Goal: Transaction & Acquisition: Obtain resource

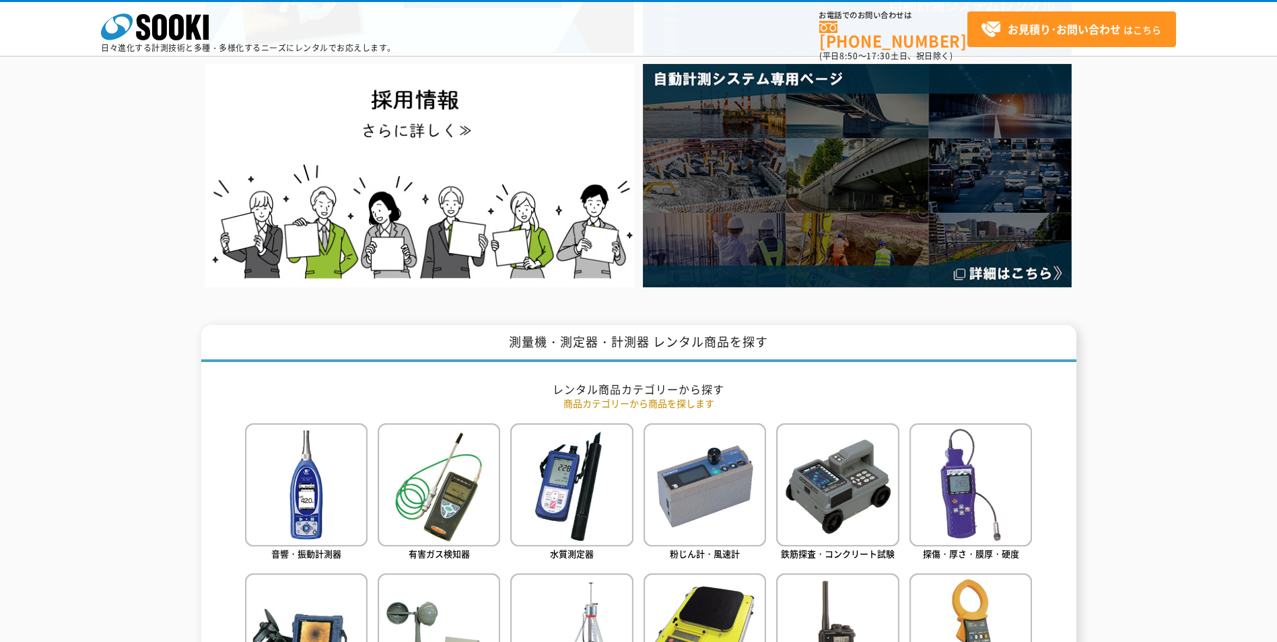
scroll to position [606, 0]
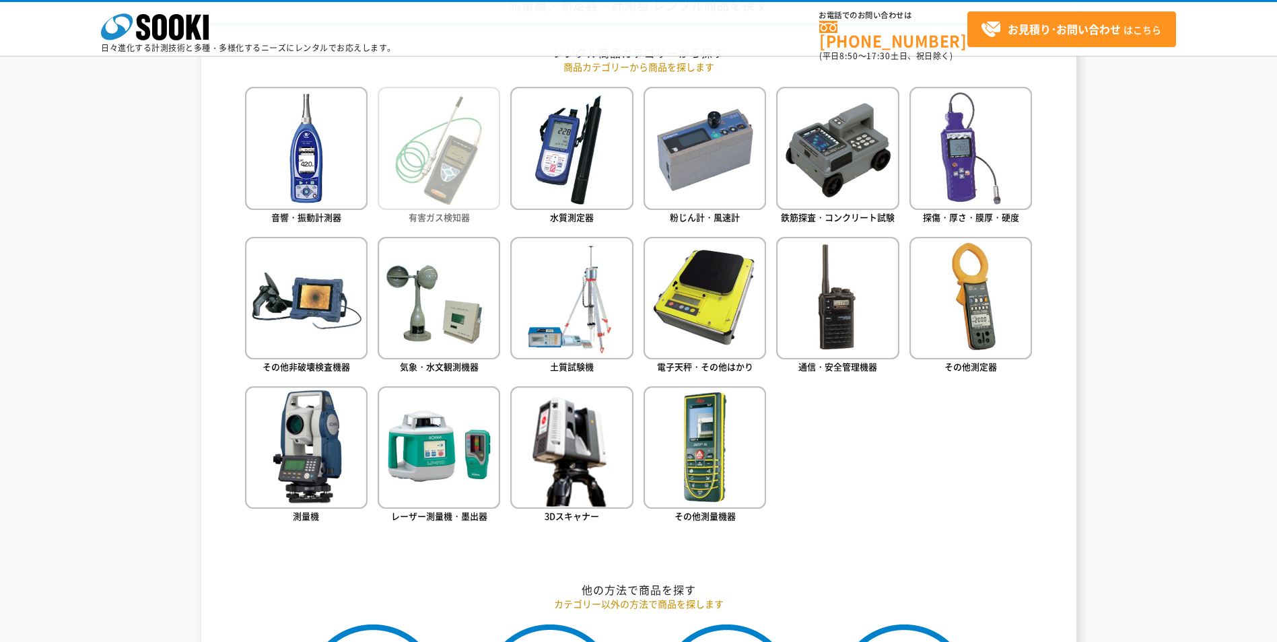
click at [465, 180] on img at bounding box center [439, 148] width 123 height 123
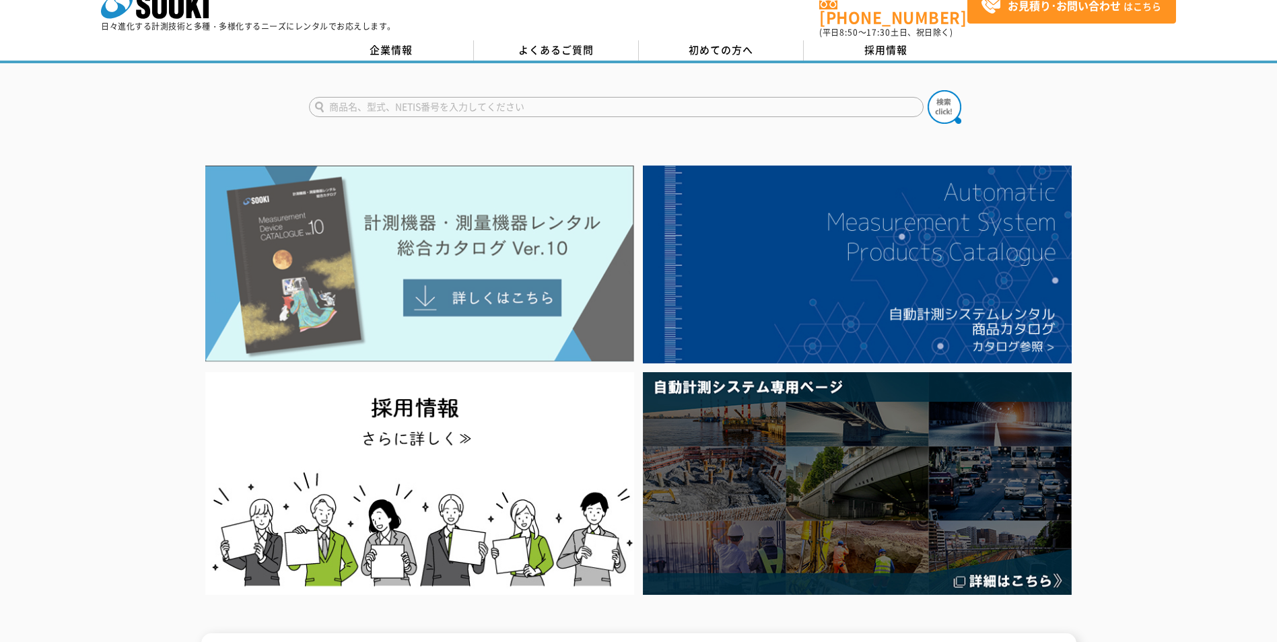
scroll to position [0, 0]
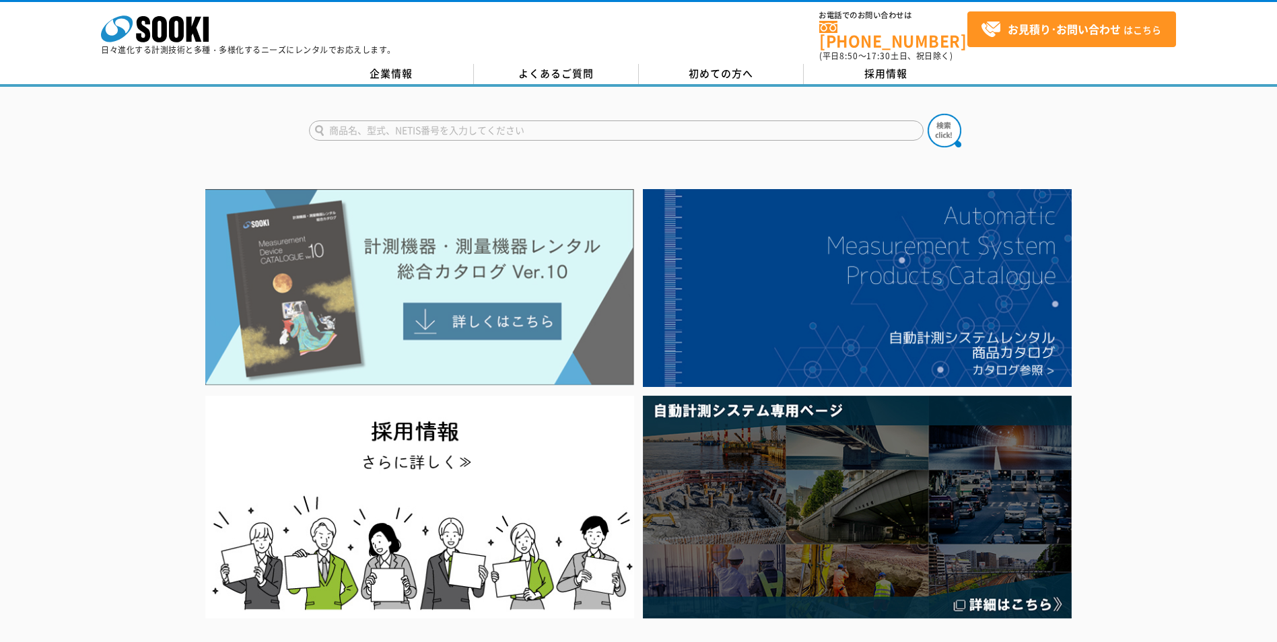
click at [504, 302] on img at bounding box center [419, 287] width 429 height 197
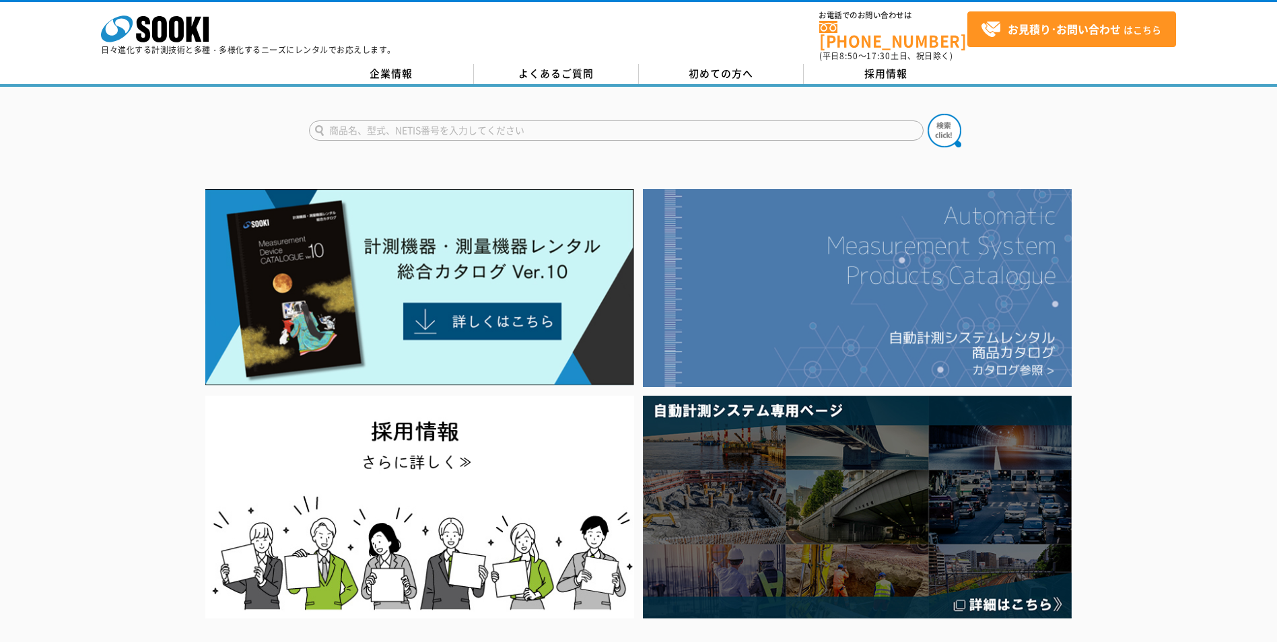
click at [969, 288] on img at bounding box center [857, 288] width 429 height 198
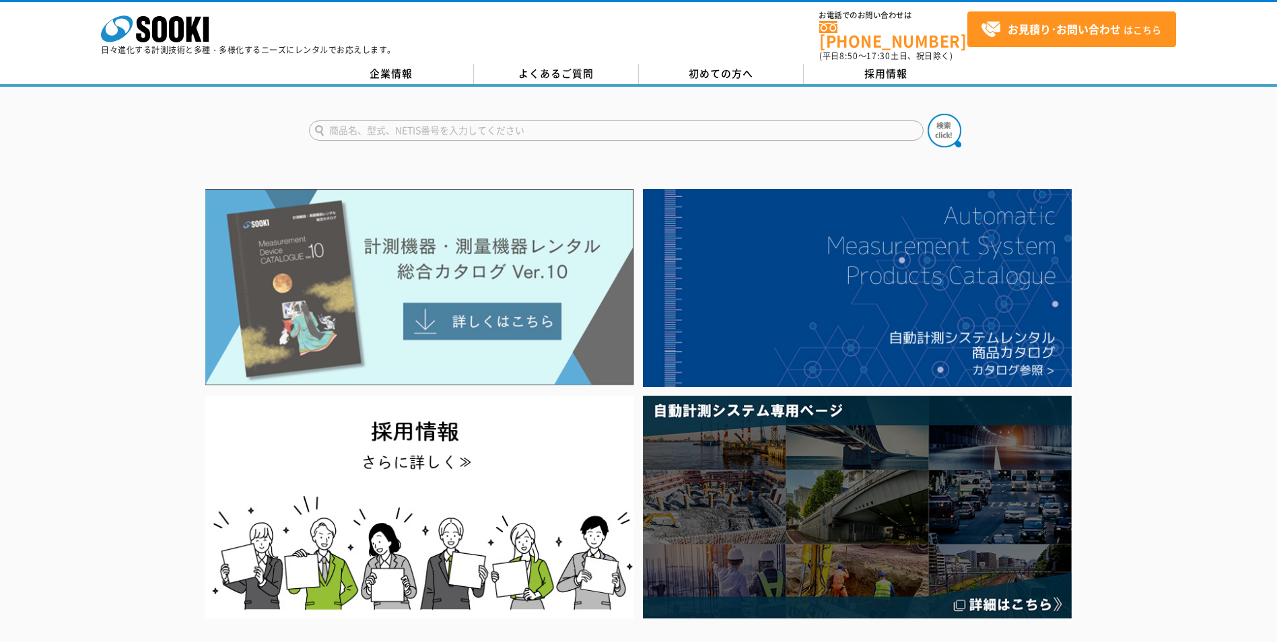
click at [452, 287] on img at bounding box center [419, 287] width 429 height 197
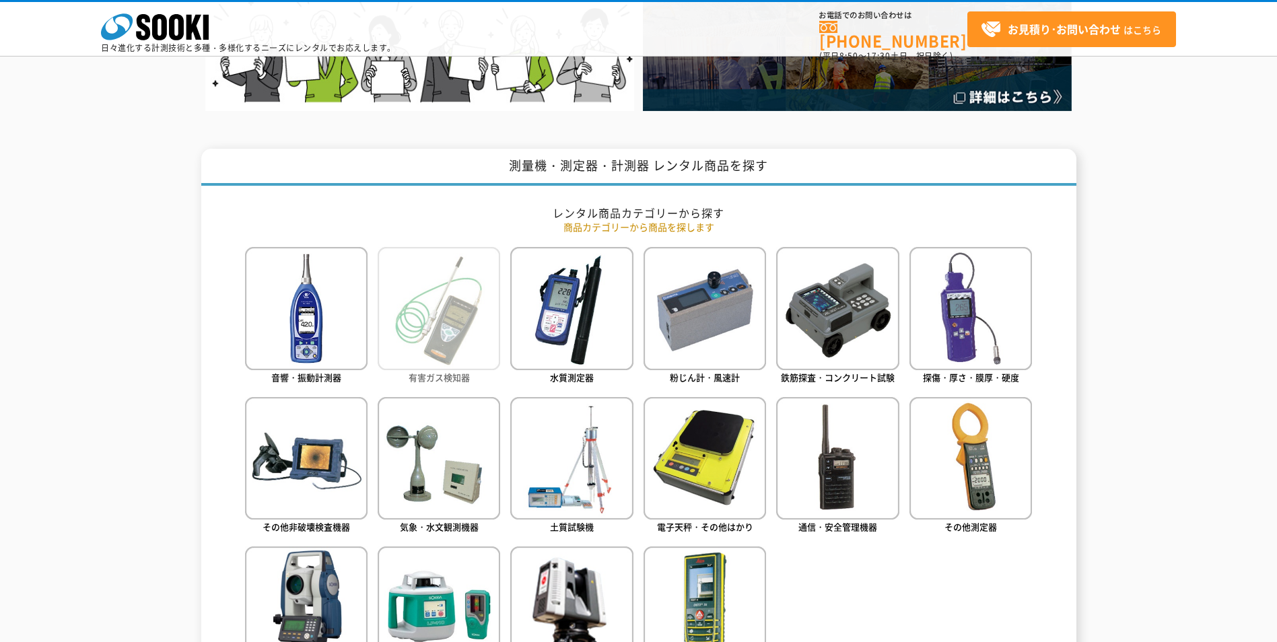
scroll to position [606, 0]
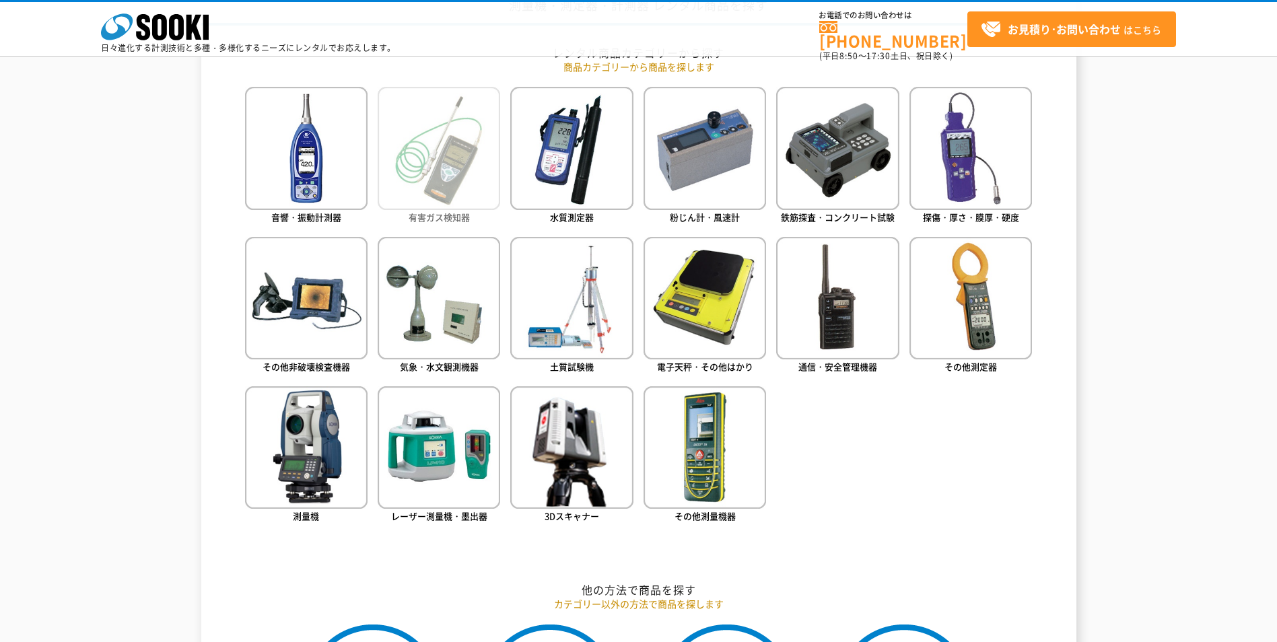
click at [443, 167] on img at bounding box center [439, 148] width 123 height 123
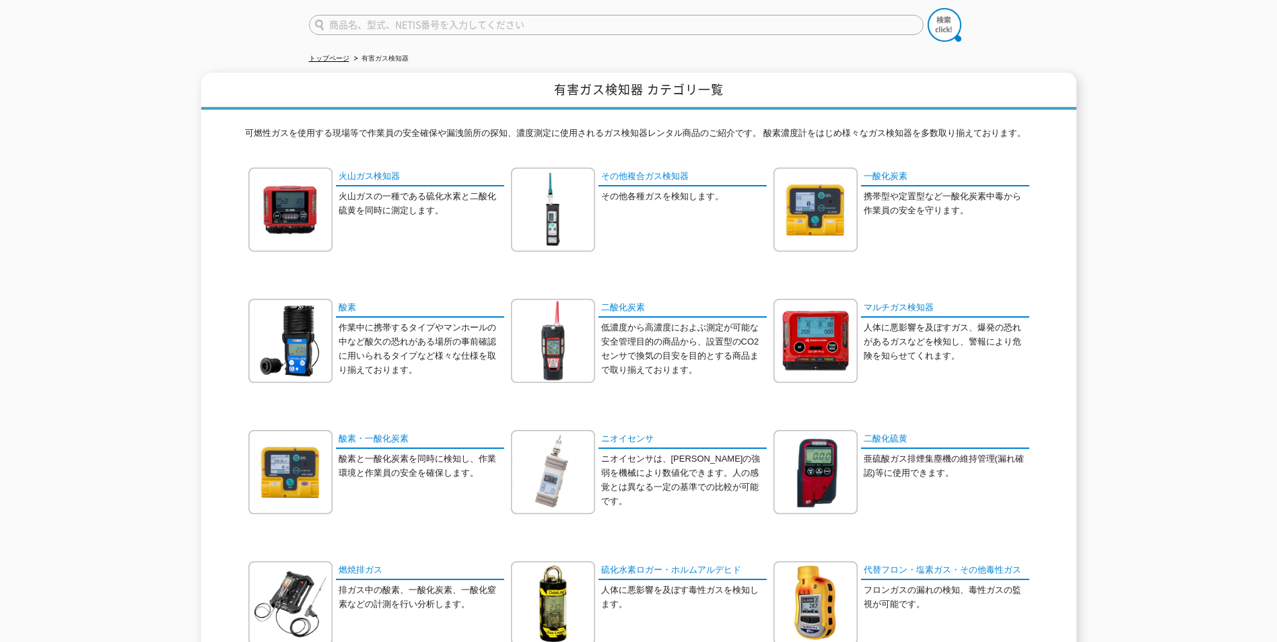
scroll to position [23, 0]
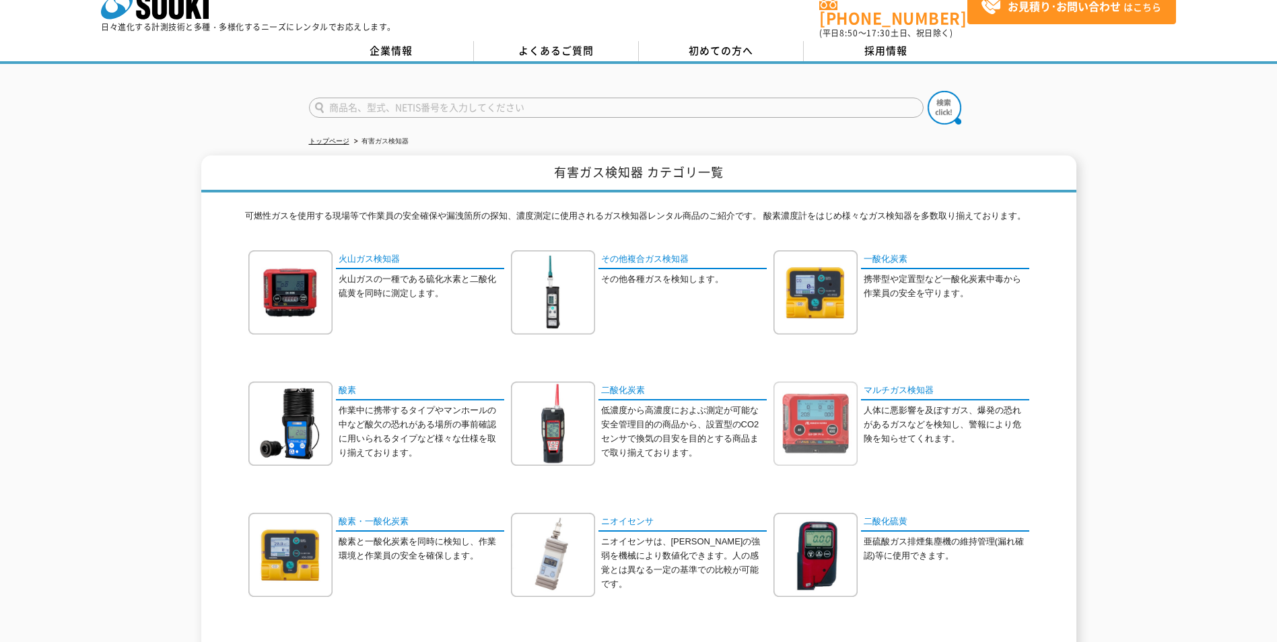
click at [828, 402] on img at bounding box center [816, 424] width 84 height 84
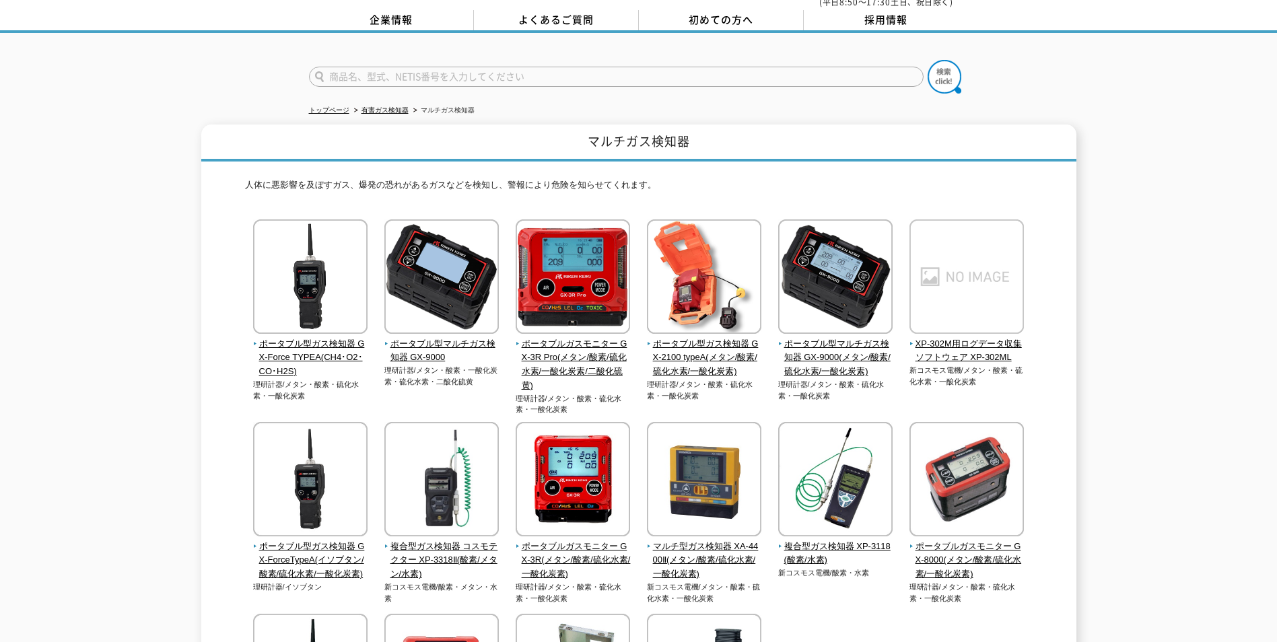
scroll to position [135, 0]
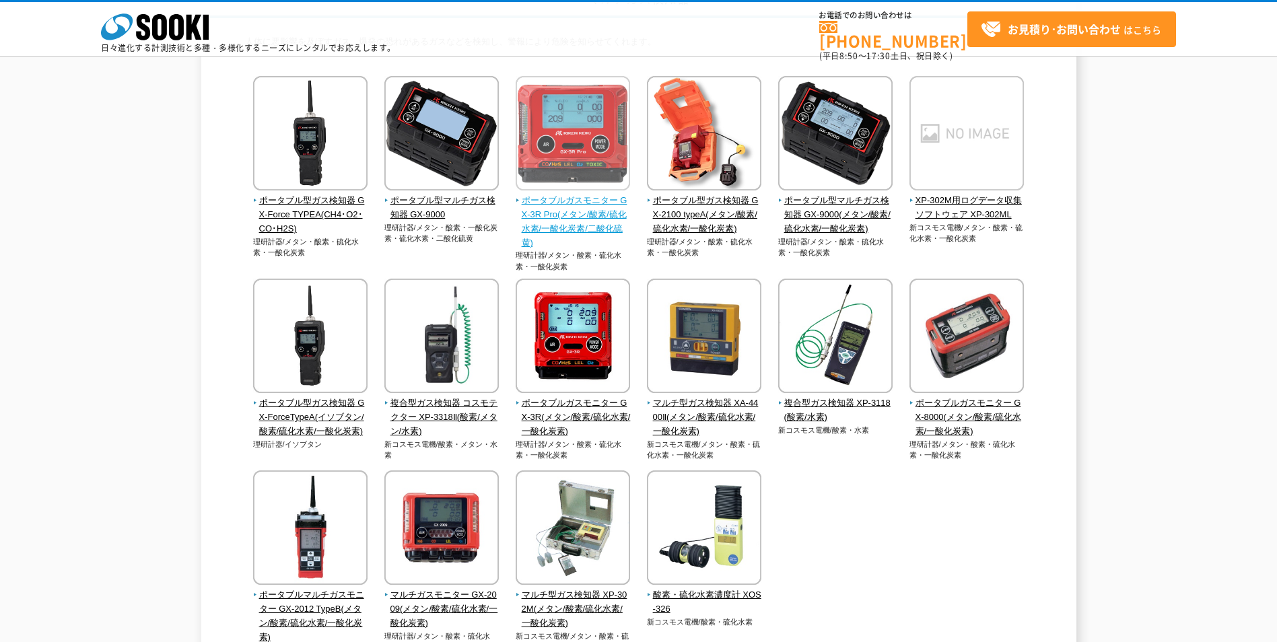
click at [587, 153] on img at bounding box center [573, 135] width 114 height 118
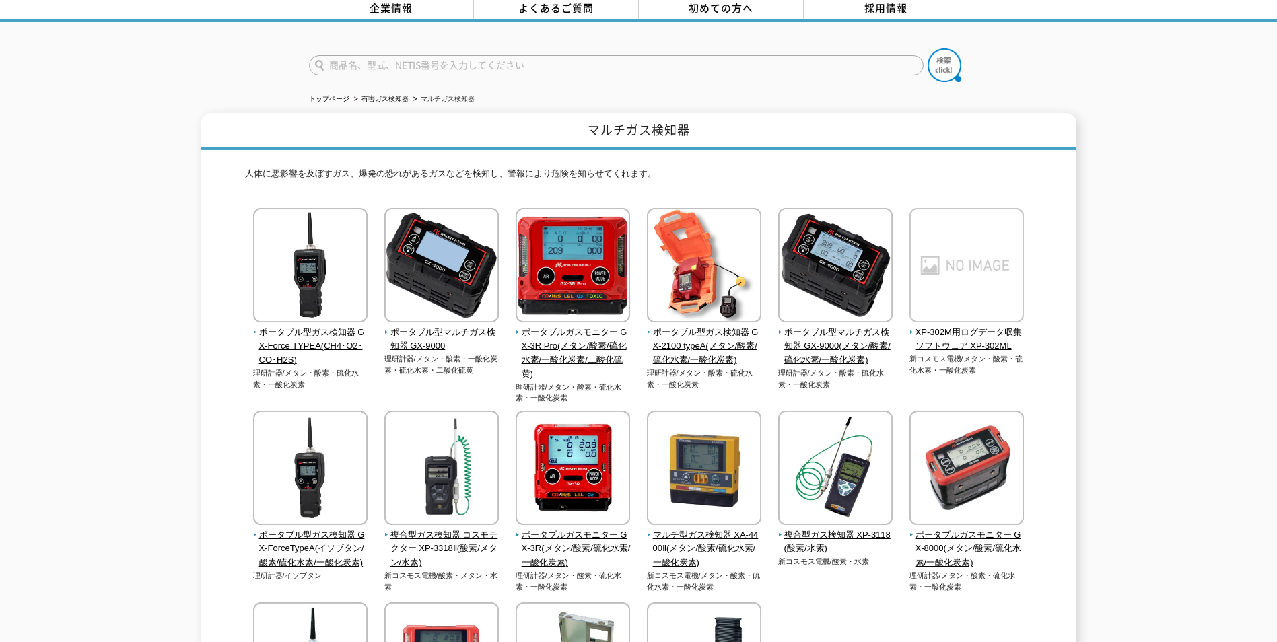
scroll to position [0, 0]
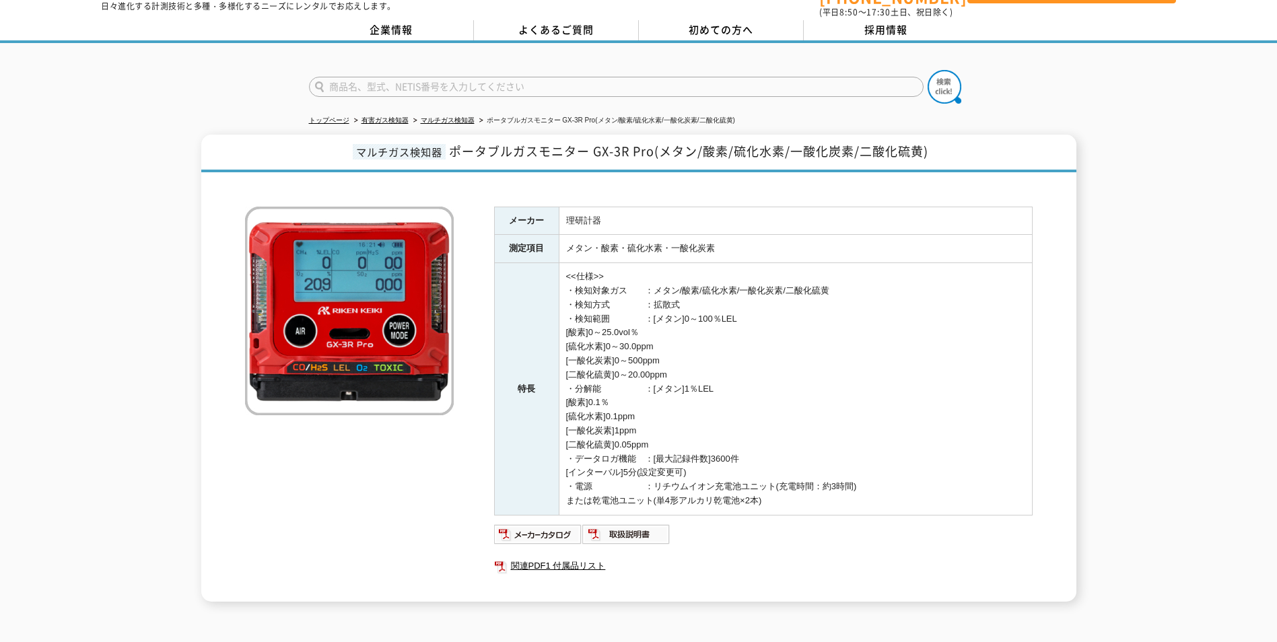
scroll to position [67, 0]
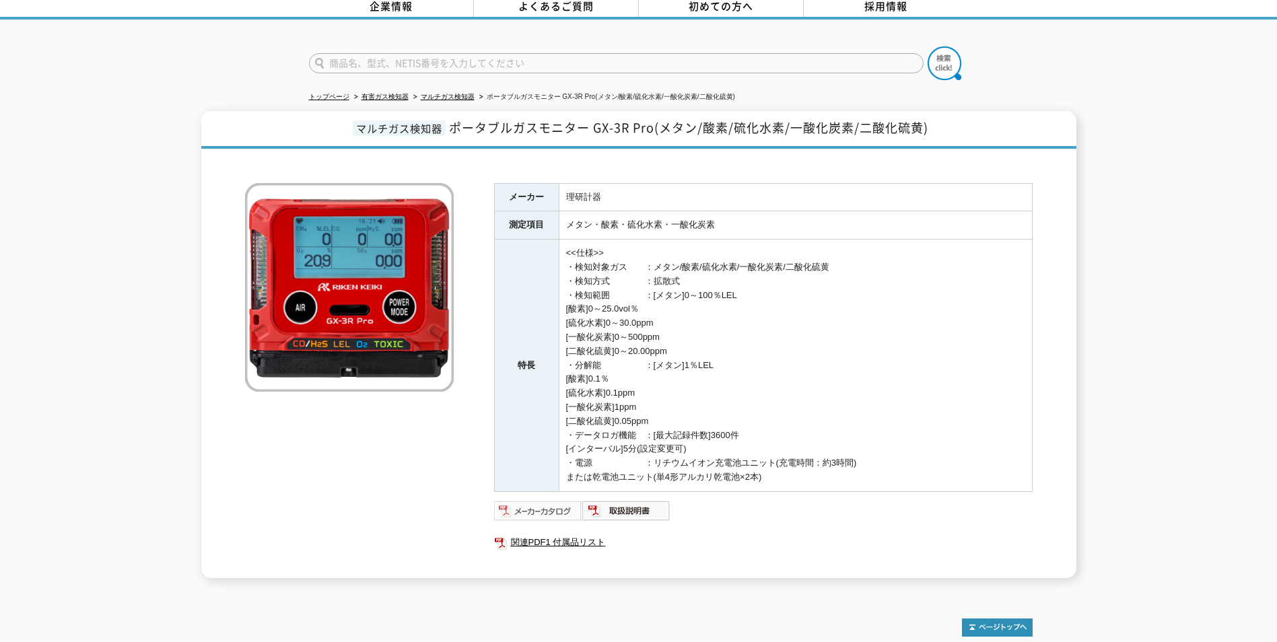
click at [540, 502] on img at bounding box center [538, 511] width 88 height 22
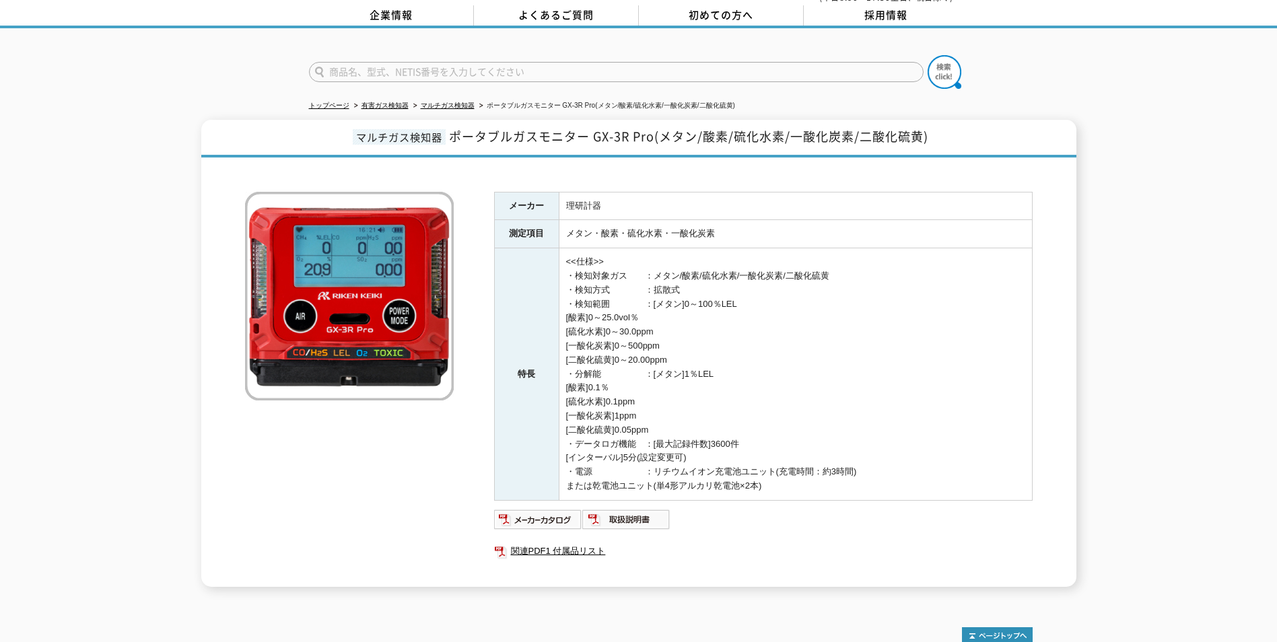
scroll to position [0, 0]
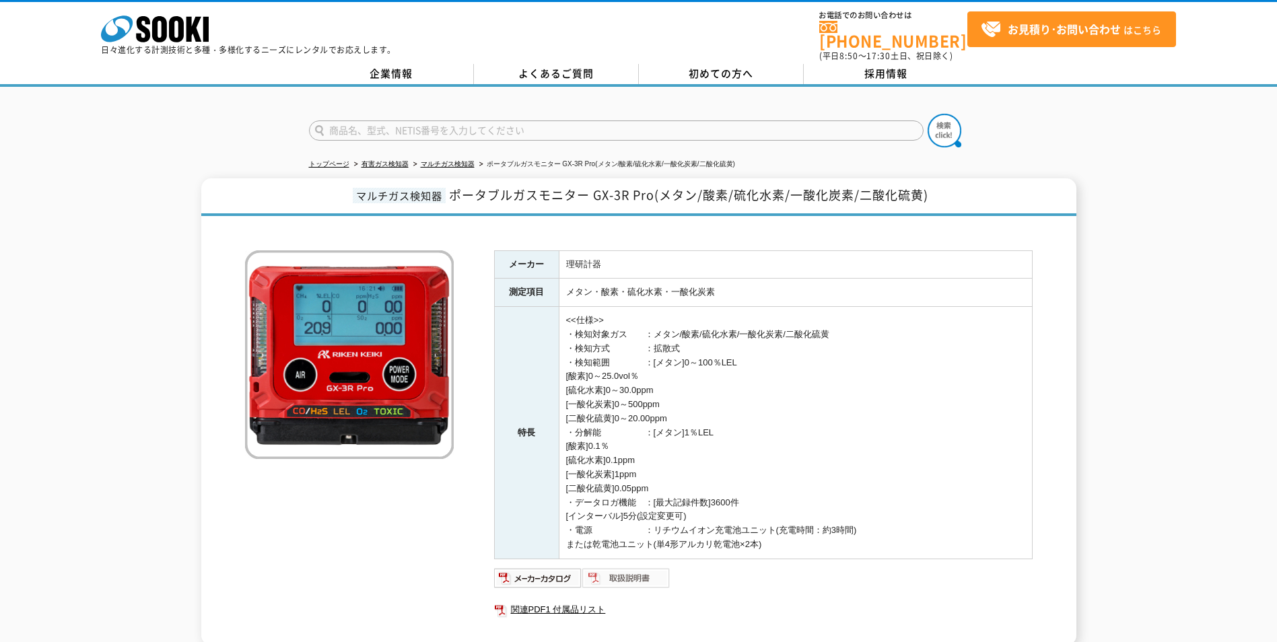
click at [630, 572] on img at bounding box center [626, 579] width 88 height 22
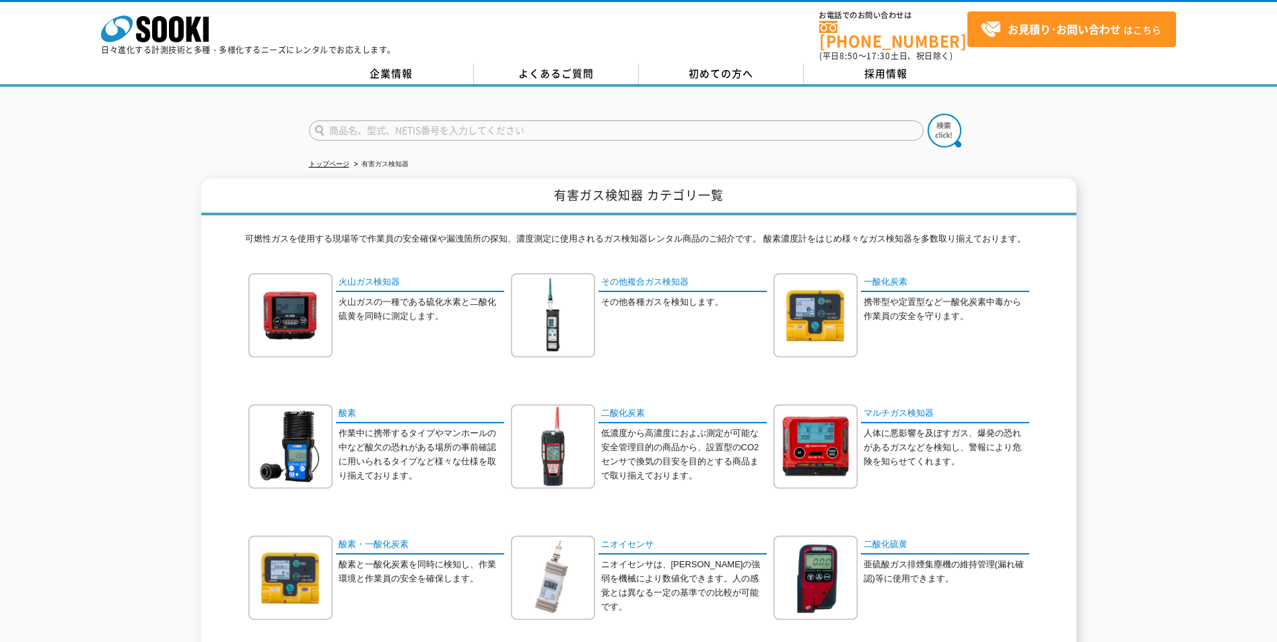
click at [899, 427] on p "人体に悪影響を及ぼすガス、爆発の恐れがあるガスなどを検知し、警報により危険を知らせてくれます。" at bounding box center [947, 448] width 166 height 42
click at [798, 439] on img at bounding box center [816, 447] width 84 height 84
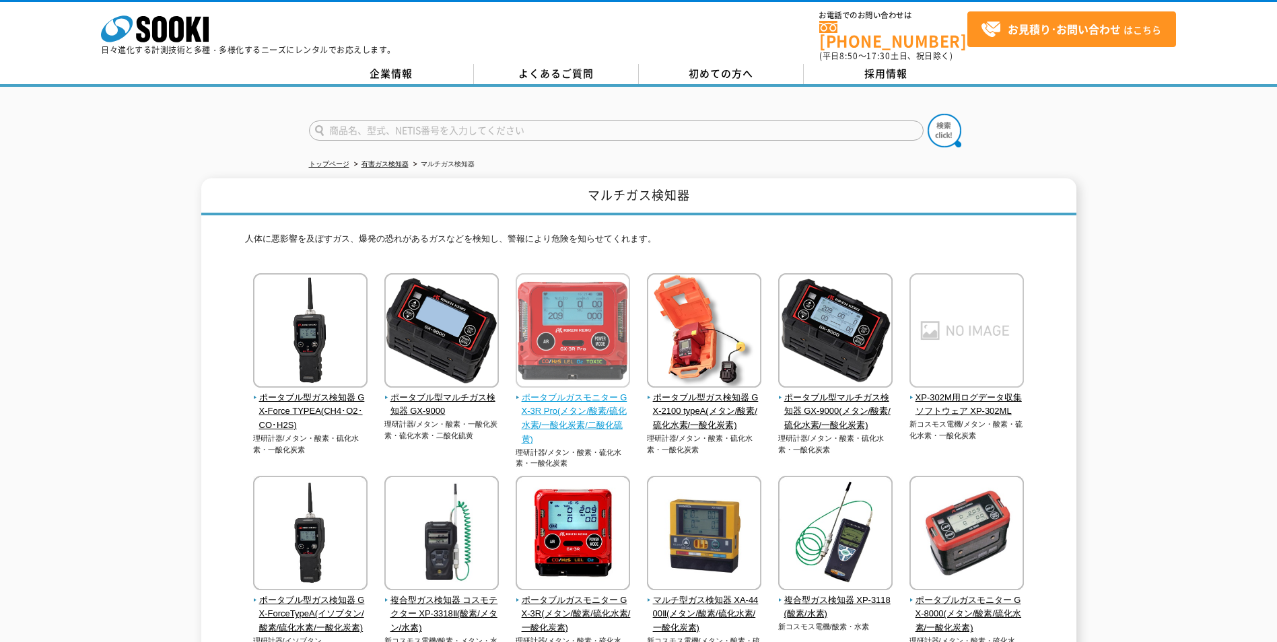
click at [568, 406] on span "ポータブルガスモニター GX-3R Pro(メタン/酸素/硫化水素/一酸化炭素/二酸化硫黄)" at bounding box center [573, 419] width 115 height 56
